Goal: Navigation & Orientation: Find specific page/section

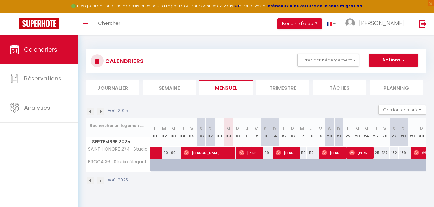
click at [391, 86] on li "Planning" at bounding box center [396, 87] width 53 height 16
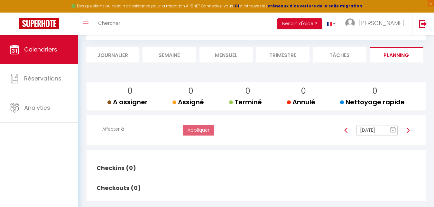
scroll to position [44, 0]
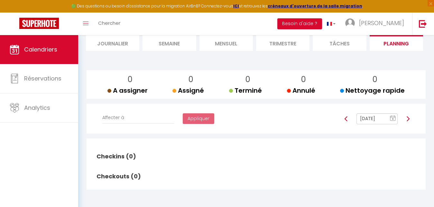
click at [178, 44] on li "Semaine" at bounding box center [169, 43] width 53 height 16
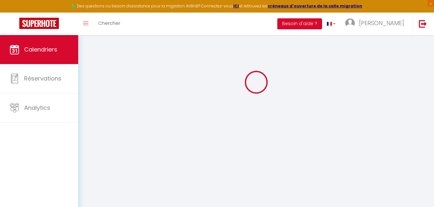
scroll to position [35, 0]
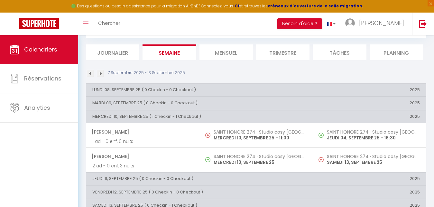
click at [222, 48] on li "Mensuel" at bounding box center [226, 52] width 53 height 16
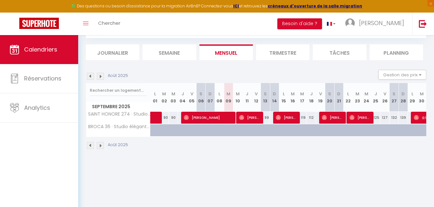
click at [282, 52] on li "Trimestre" at bounding box center [282, 52] width 53 height 16
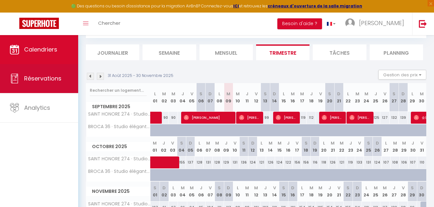
click at [51, 79] on span "Réservations" at bounding box center [42, 78] width 37 height 8
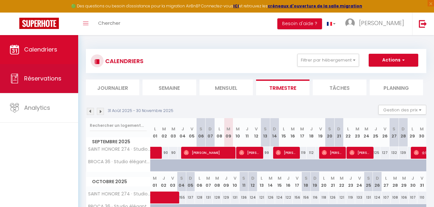
select select "not_cancelled"
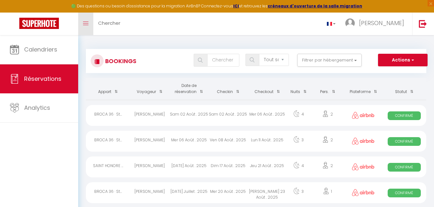
click at [80, 21] on link "Toggle menubar" at bounding box center [85, 24] width 15 height 23
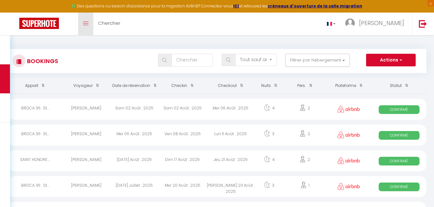
click at [80, 21] on link "Toggle menubar" at bounding box center [85, 24] width 15 height 23
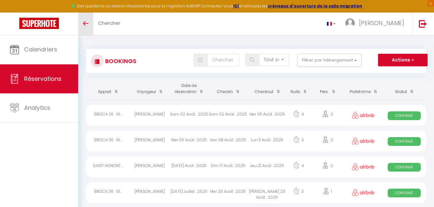
click at [83, 26] on link "Toggle menubar" at bounding box center [85, 24] width 15 height 23
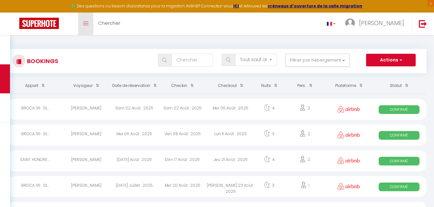
click at [83, 26] on link "Toggle menubar" at bounding box center [85, 24] width 15 height 23
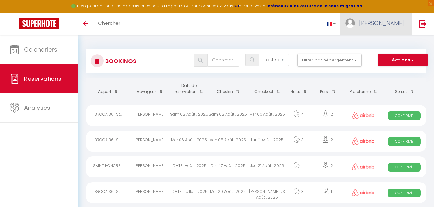
click at [403, 20] on span "[PERSON_NAME]" at bounding box center [381, 23] width 45 height 8
click at [325, 21] on div "Toggle menubar Chercher BUTTON Pablo Paramètres" at bounding box center [238, 24] width 383 height 23
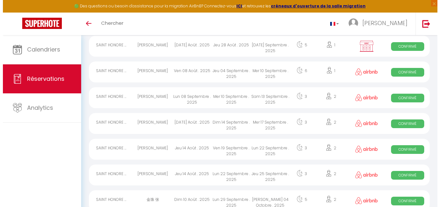
scroll to position [182, 0]
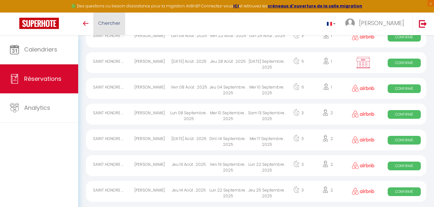
click at [104, 24] on span "Chercher" at bounding box center [109, 23] width 22 height 7
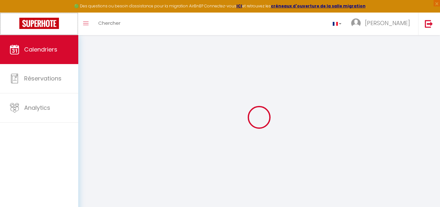
click at [30, 20] on img at bounding box center [39, 23] width 40 height 11
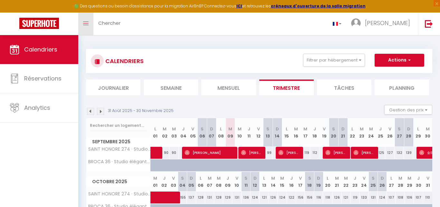
click at [86, 20] on link "Toggle menubar" at bounding box center [85, 24] width 15 height 23
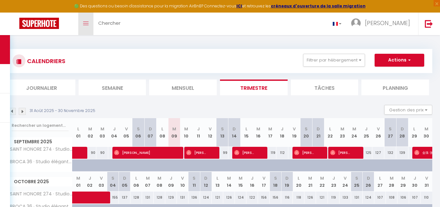
click at [86, 20] on link "Toggle menubar" at bounding box center [85, 24] width 15 height 23
